Goal: Task Accomplishment & Management: Manage account settings

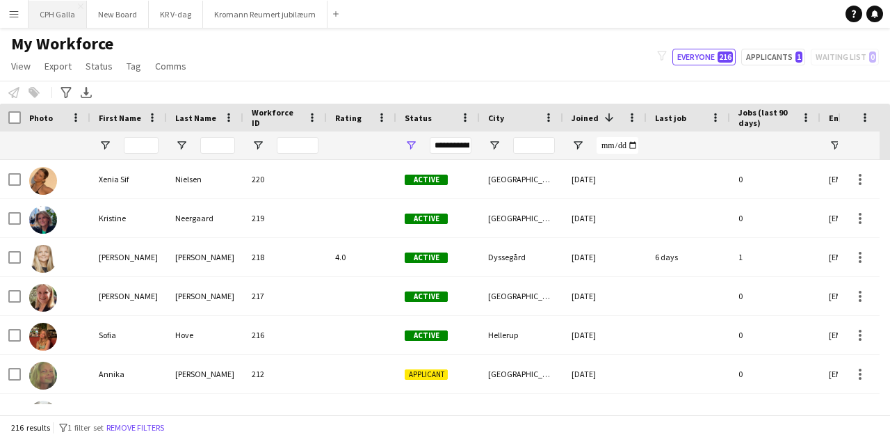
click at [52, 17] on button "CPH Galla Close" at bounding box center [57, 14] width 58 height 27
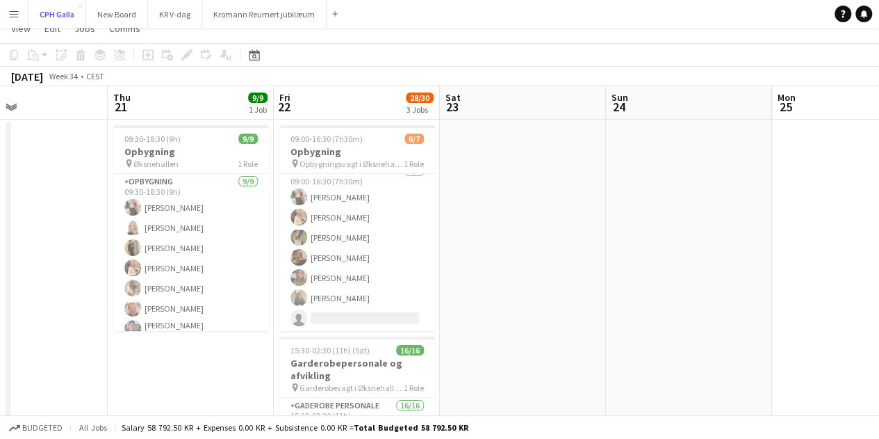
scroll to position [38, 0]
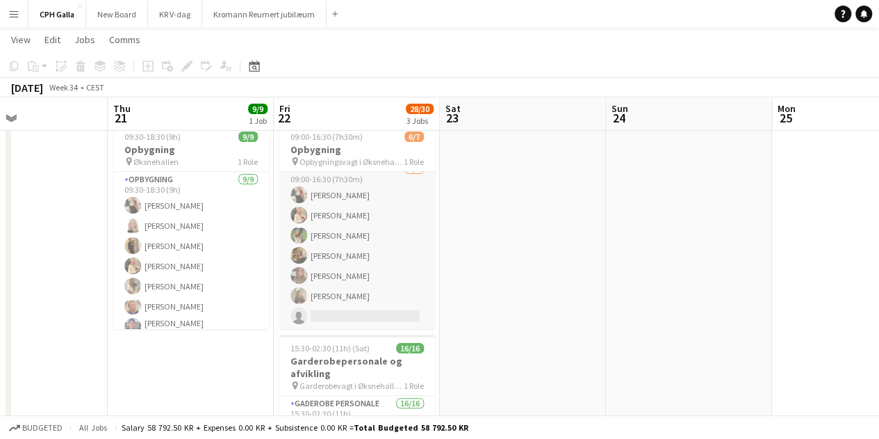
click at [380, 271] on app-card-role "Opbygning 4A [DATE] 09:00-16:30 (7h30m) [PERSON_NAME] [PERSON_NAME] [PERSON_NAM…" at bounding box center [357, 245] width 156 height 168
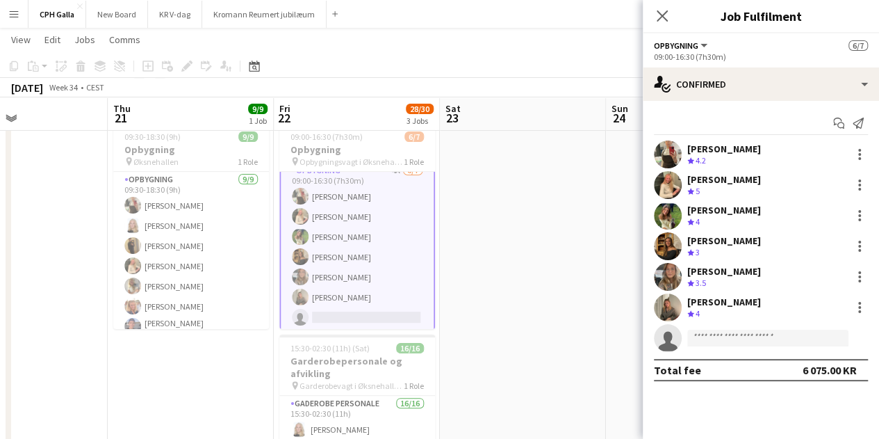
scroll to position [12, 0]
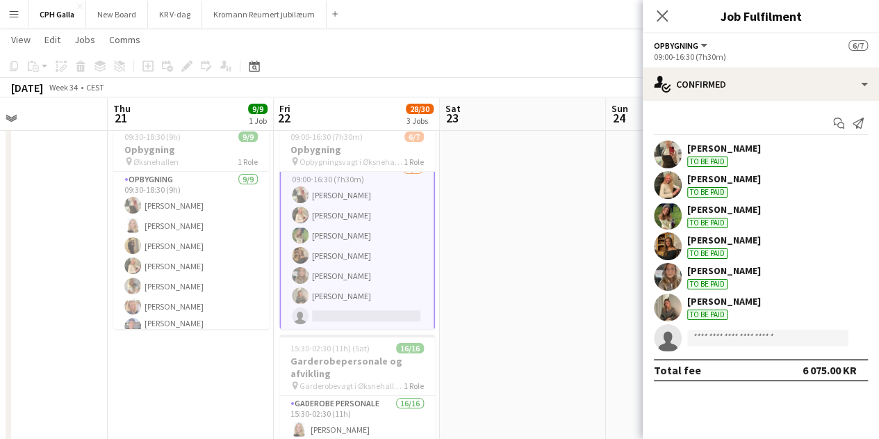
click at [726, 312] on div "To be paid" at bounding box center [707, 314] width 40 height 10
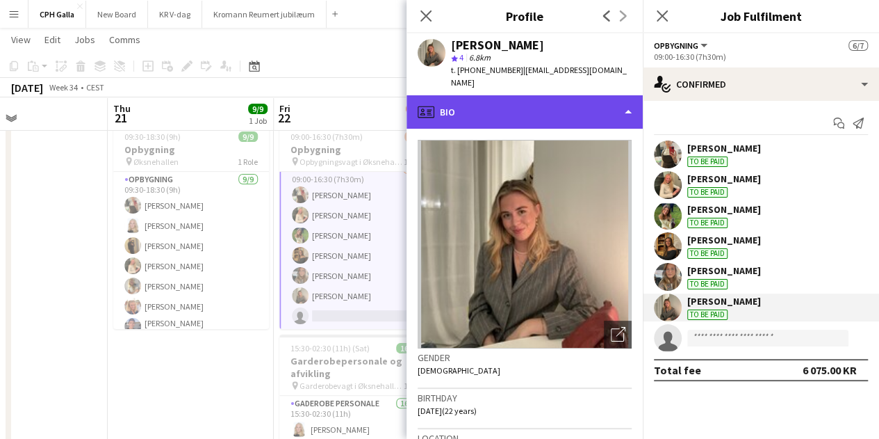
click at [518, 104] on div "profile Bio" at bounding box center [525, 111] width 236 height 33
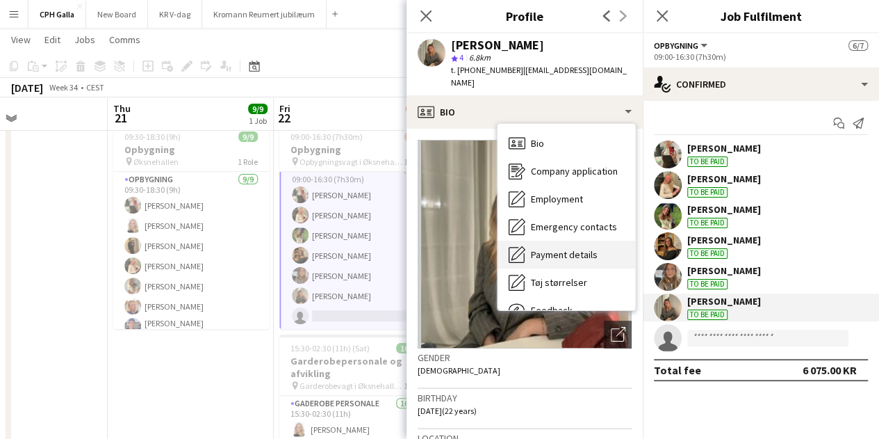
click at [553, 248] on span "Payment details" at bounding box center [564, 254] width 67 height 13
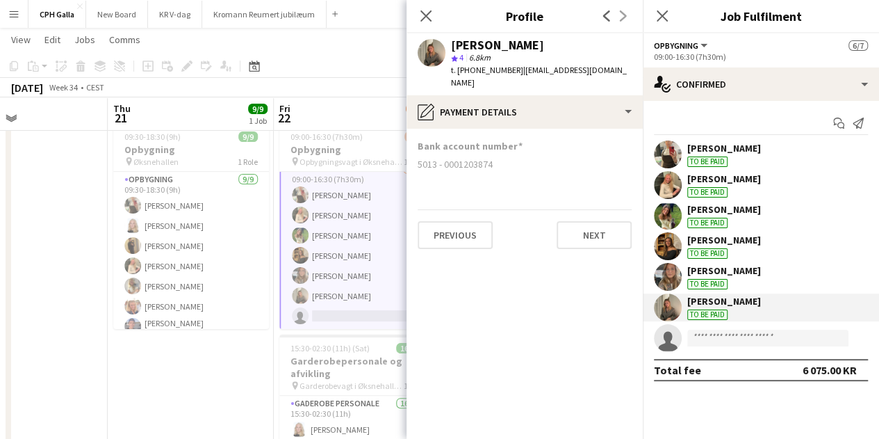
drag, startPoint x: 500, startPoint y: 158, endPoint x: 413, endPoint y: 158, distance: 87.6
click at [413, 158] on app-section-data-types "Bank account number 5013 - [FINANCIAL_ID] Previous Next" at bounding box center [525, 284] width 236 height 310
copy div "5013 - 0001203874"
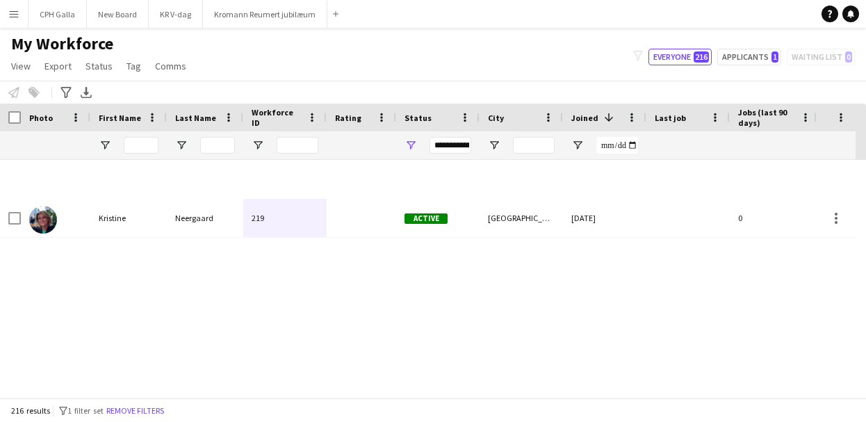
scroll to position [1008, 0]
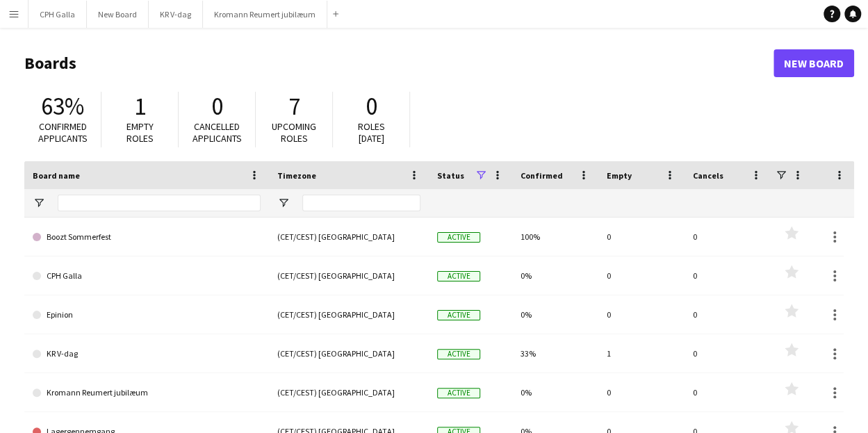
click at [11, 19] on app-icon "Menu" at bounding box center [13, 13] width 11 height 11
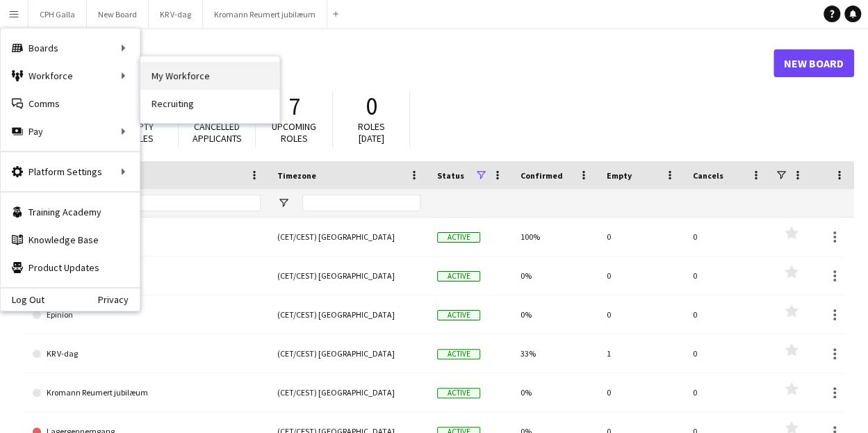
click at [167, 82] on link "My Workforce" at bounding box center [209, 76] width 139 height 28
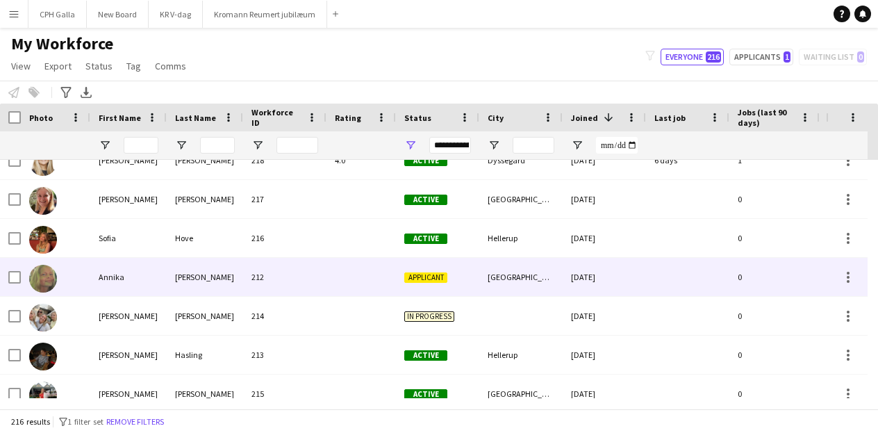
scroll to position [97, 0]
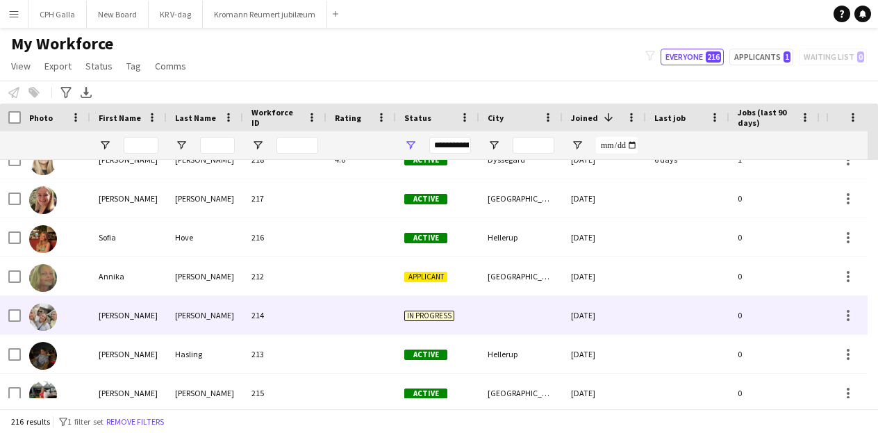
click at [341, 318] on div at bounding box center [362, 315] width 70 height 38
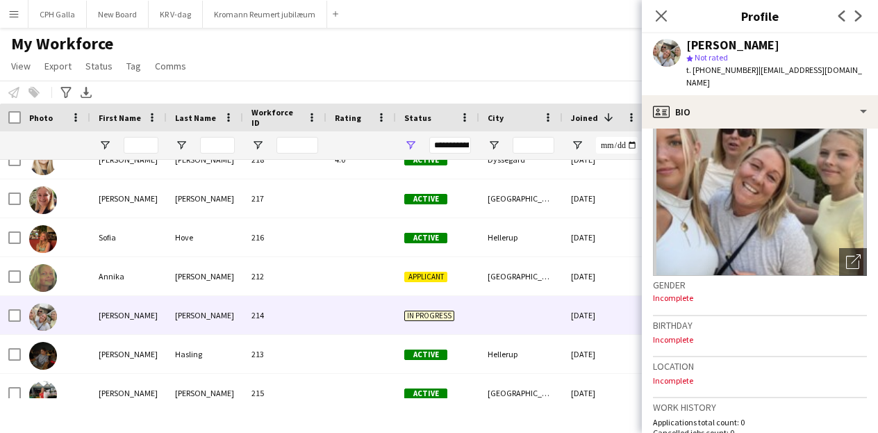
scroll to position [0, 0]
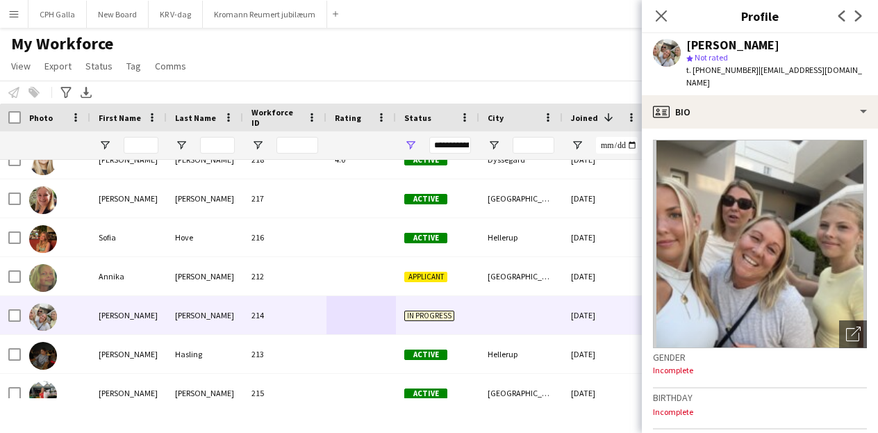
click at [596, 83] on div "Notify workforce Add to tag Select at least one crew to tag him or her. Advance…" at bounding box center [439, 92] width 878 height 23
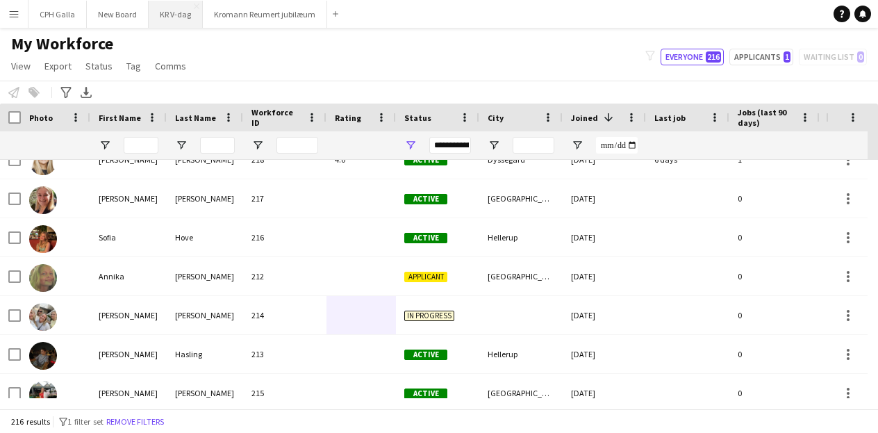
click at [173, 8] on button "KR V-dag Close" at bounding box center [176, 14] width 54 height 27
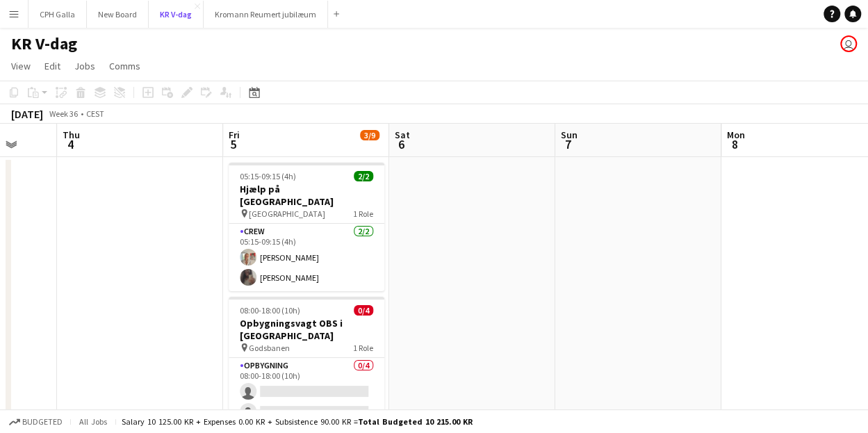
scroll to position [240, 0]
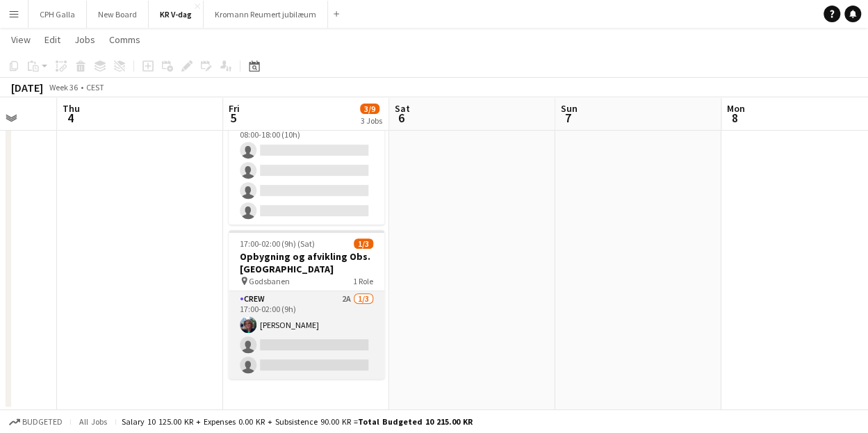
click at [339, 293] on app-card-role "Crew 2A 1/3 17:00-02:00 (9h) Kristine Neergaard single-neutral-actions single-n…" at bounding box center [307, 335] width 156 height 88
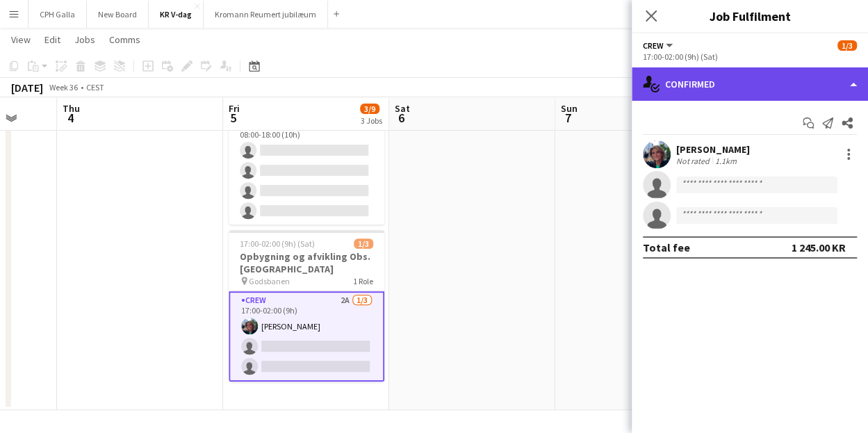
click at [766, 90] on div "single-neutral-actions-check-2 Confirmed" at bounding box center [750, 83] width 236 height 33
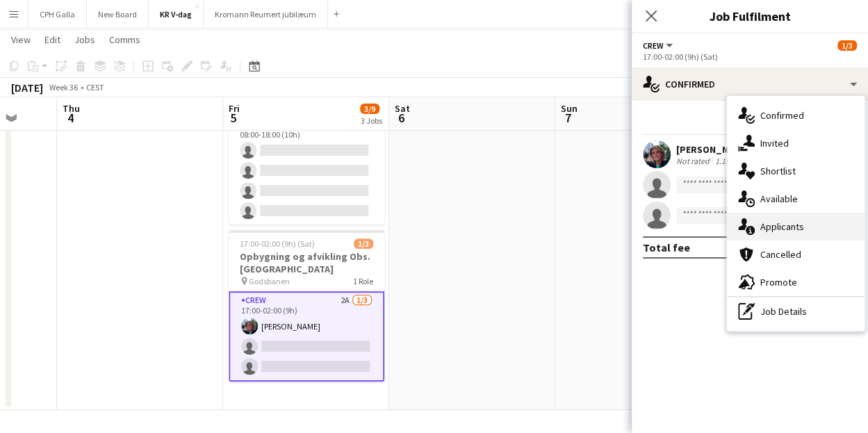
click at [776, 225] on div "single-neutral-actions-information Applicants" at bounding box center [796, 227] width 138 height 28
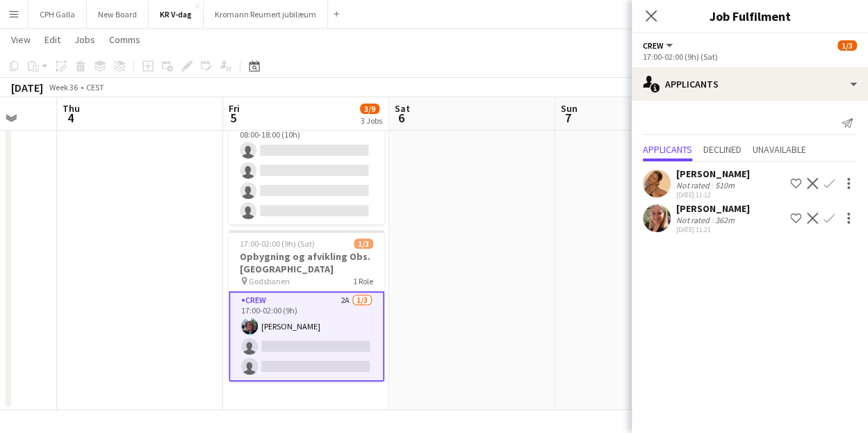
click at [832, 190] on button "Confirm" at bounding box center [829, 183] width 17 height 17
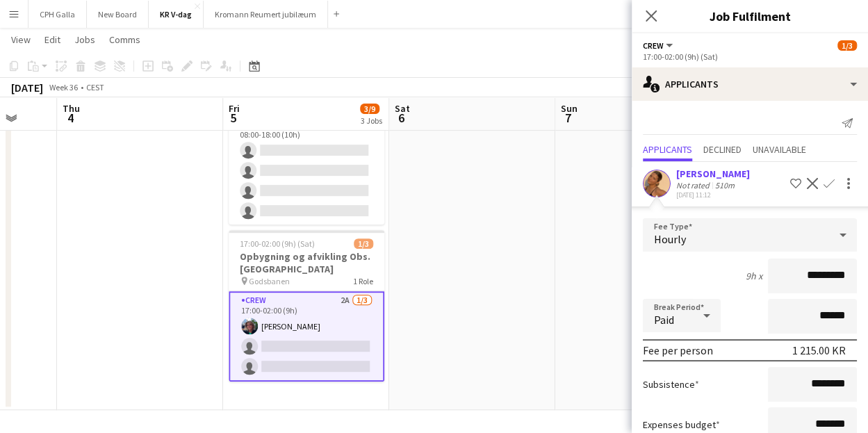
scroll to position [129, 0]
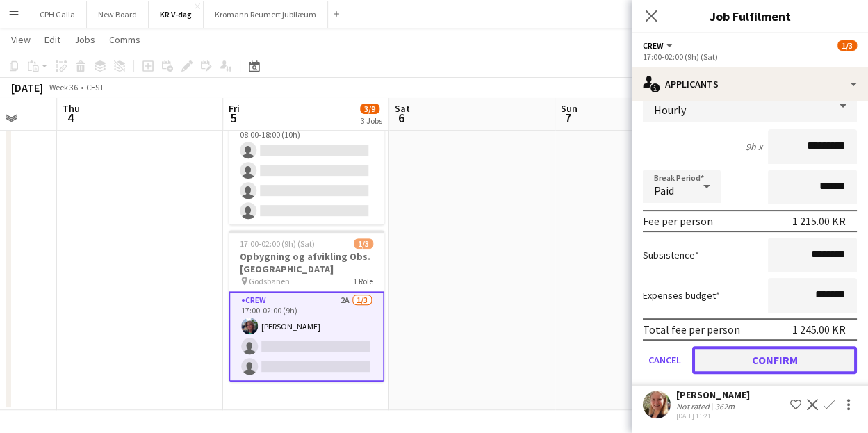
click at [751, 357] on button "Confirm" at bounding box center [774, 360] width 165 height 28
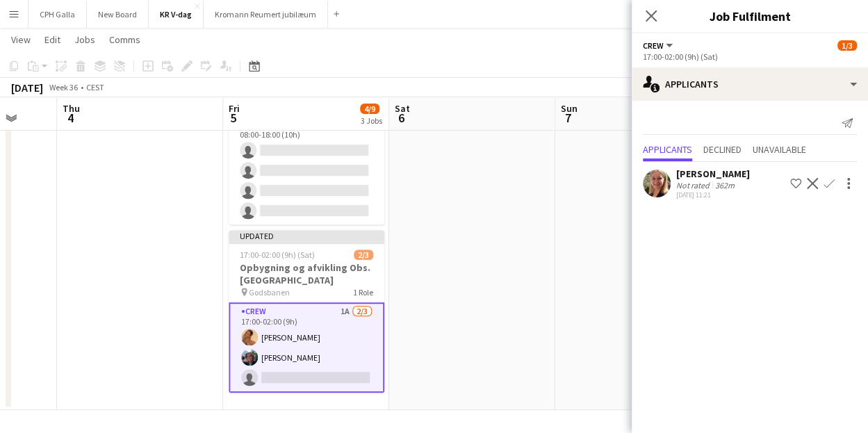
scroll to position [0, 0]
click at [830, 183] on app-icon "Confirm" at bounding box center [829, 183] width 11 height 11
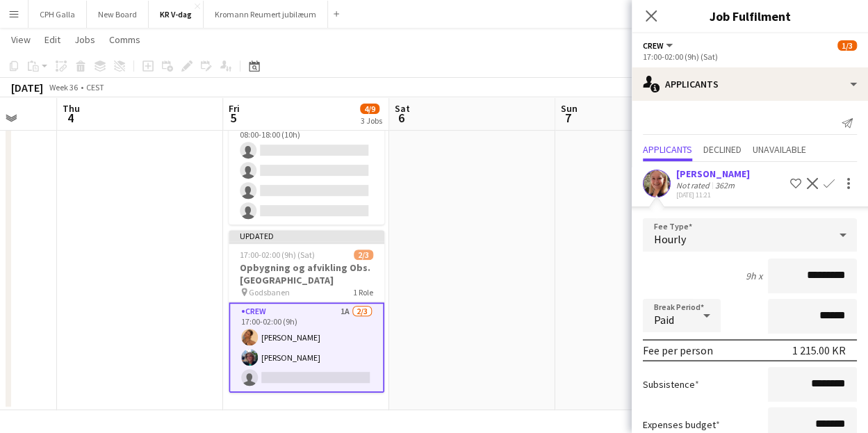
scroll to position [95, 0]
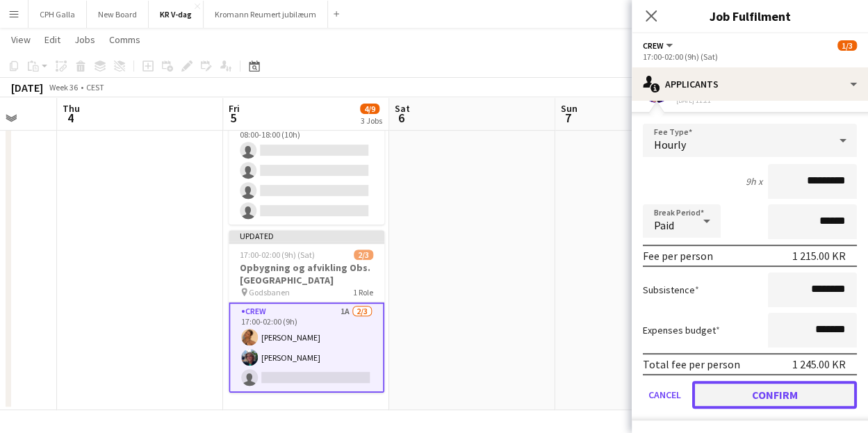
click at [719, 390] on button "Confirm" at bounding box center [774, 395] width 165 height 28
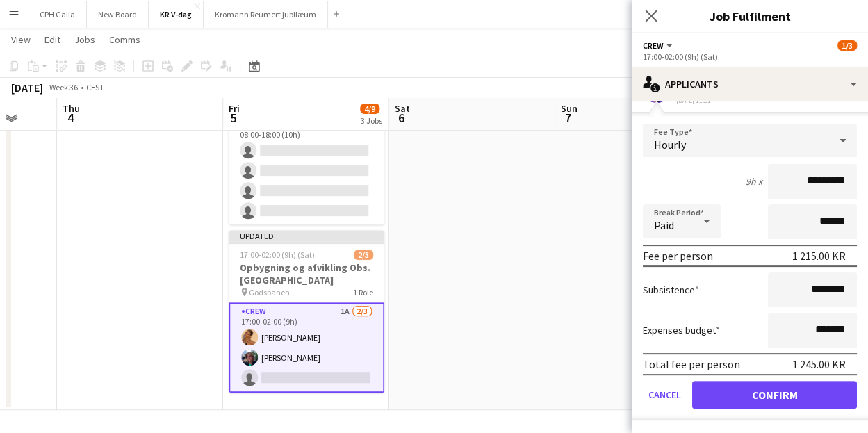
scroll to position [0, 0]
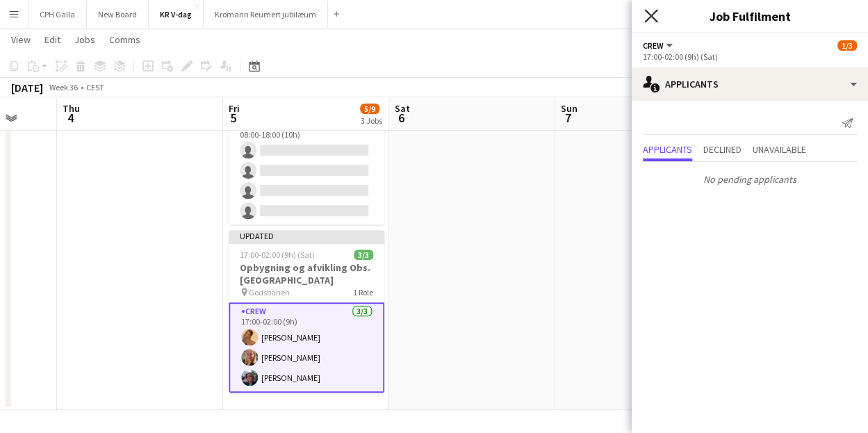
click at [645, 19] on icon "Close pop-in" at bounding box center [650, 15] width 13 height 13
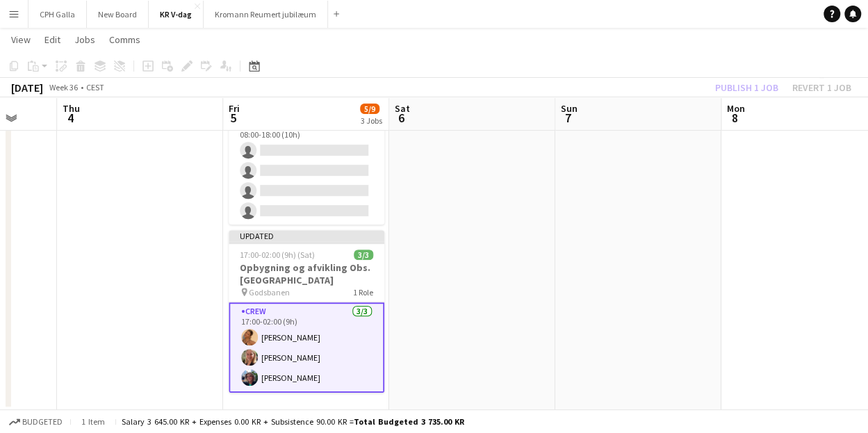
click at [559, 244] on app-date-cell at bounding box center [638, 163] width 166 height 494
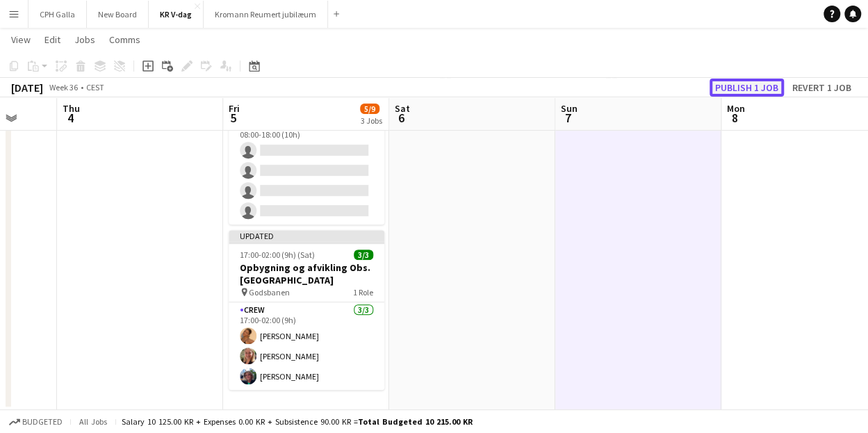
click at [721, 88] on button "Publish 1 job" at bounding box center [747, 88] width 74 height 18
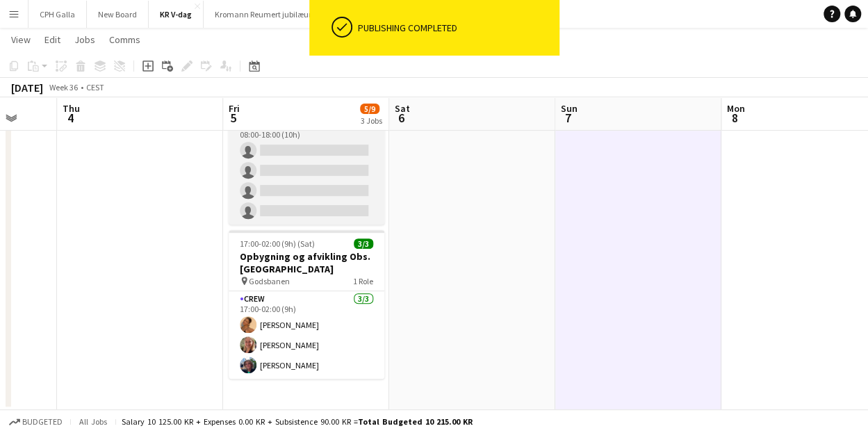
click at [322, 158] on app-card-role "Opbygning 0/4 08:00-18:00 (10h) single-neutral-actions single-neutral-actions s…" at bounding box center [307, 171] width 156 height 108
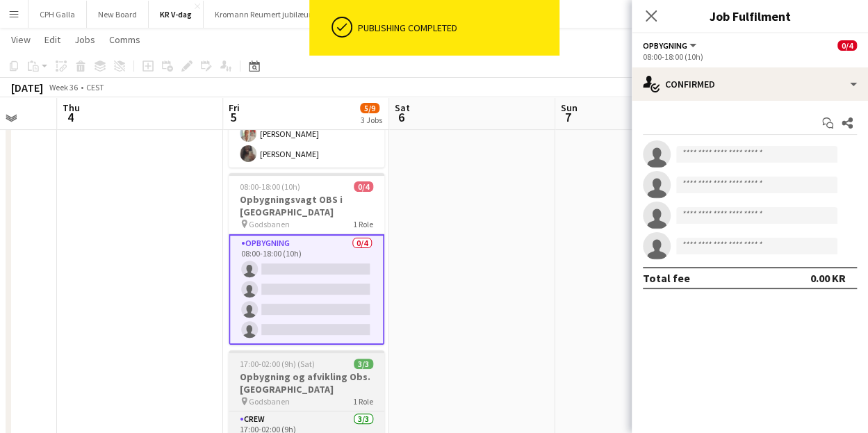
scroll to position [122, 0]
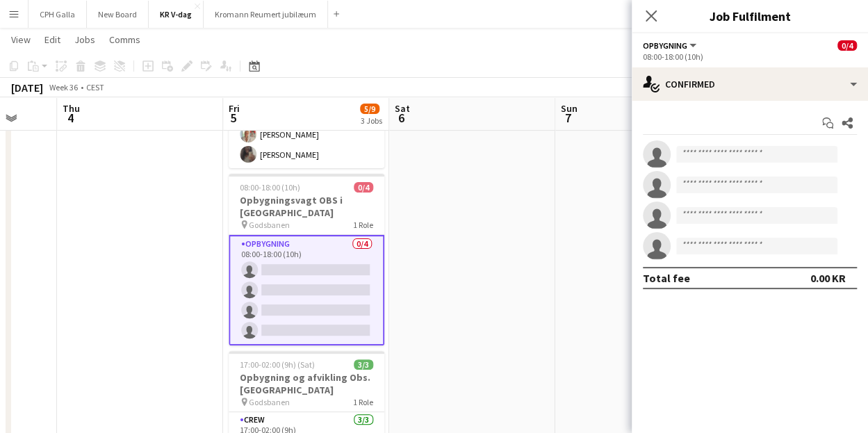
click at [19, 10] on button "Menu" at bounding box center [14, 14] width 28 height 28
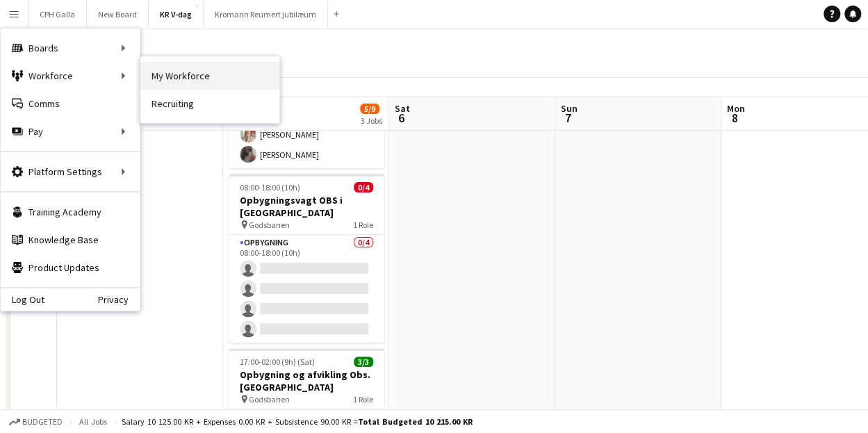
click at [174, 73] on link "My Workforce" at bounding box center [209, 76] width 139 height 28
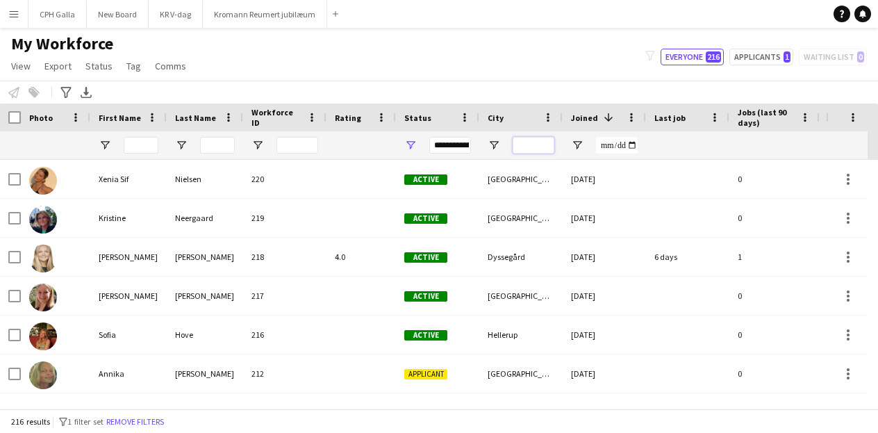
click at [531, 151] on input "City Filter Input" at bounding box center [534, 145] width 42 height 17
